Goal: Task Accomplishment & Management: Manage account settings

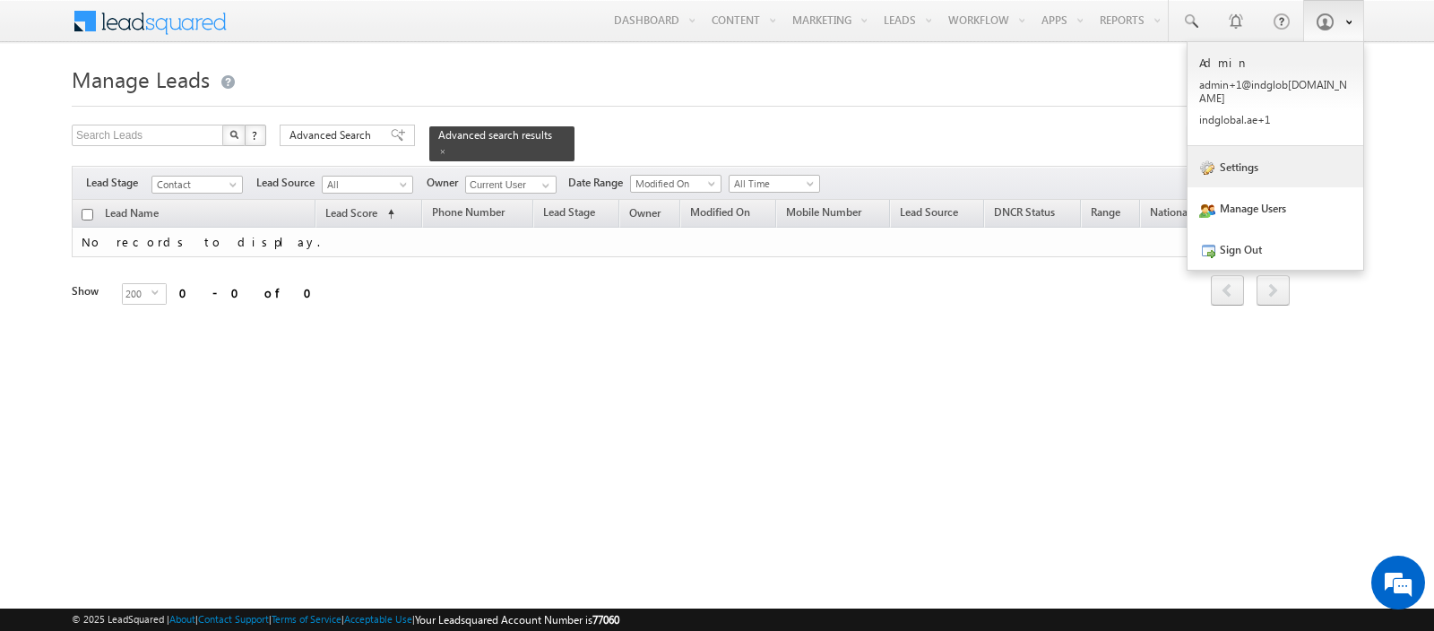
click at [1239, 146] on link "Settings" at bounding box center [1275, 166] width 176 height 41
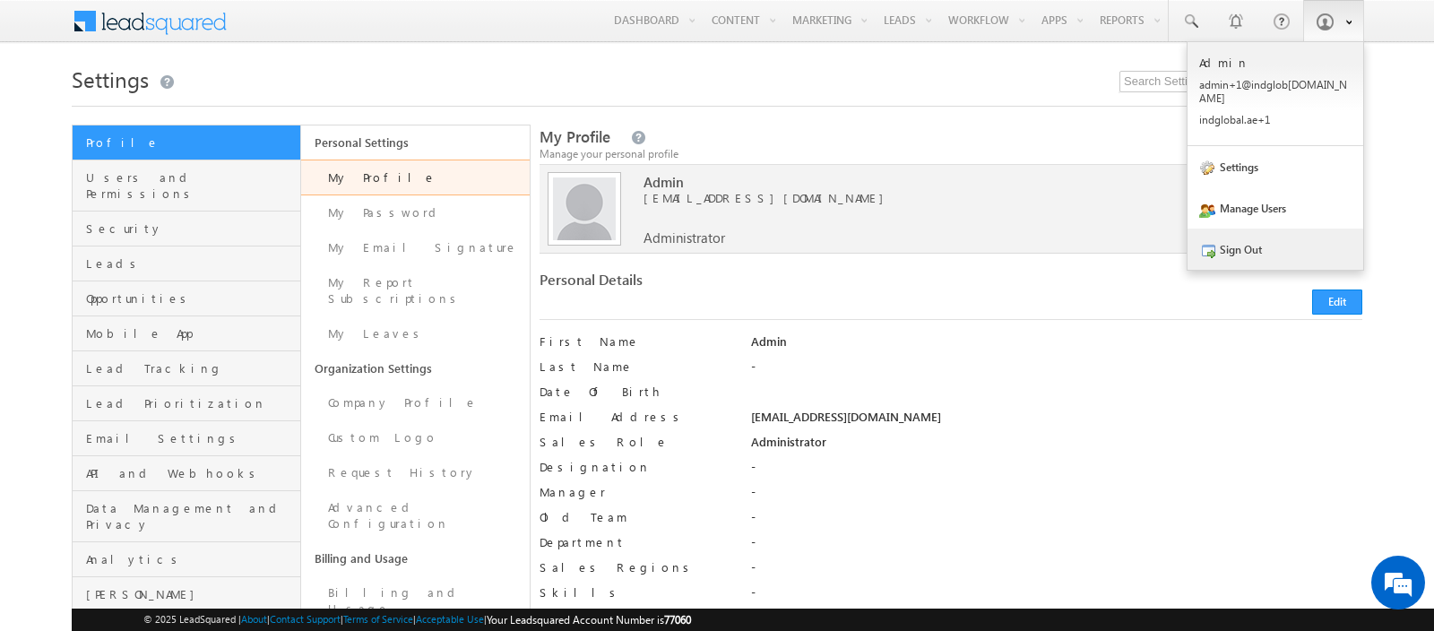
click at [1261, 237] on link "Sign Out" at bounding box center [1275, 248] width 176 height 41
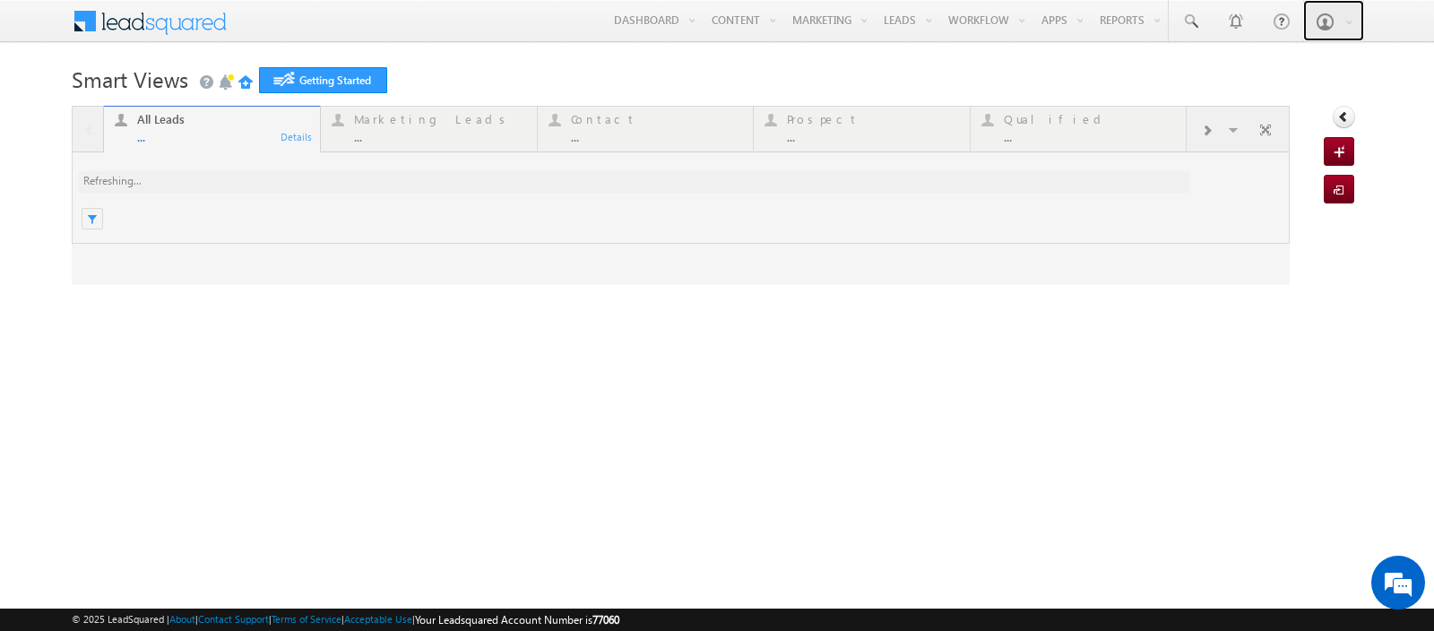
click at [1321, 20] on span at bounding box center [1324, 22] width 18 height 18
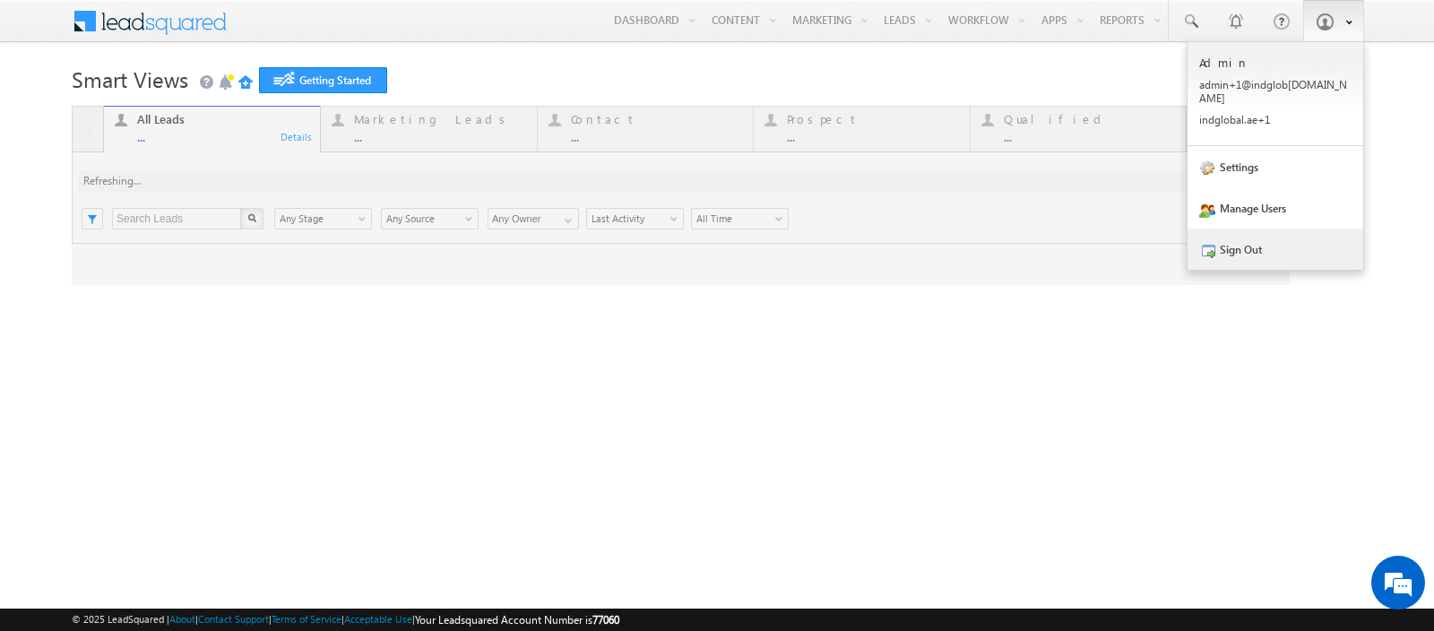
click at [1252, 232] on link "Sign Out" at bounding box center [1275, 248] width 176 height 41
